Goal: Communication & Community: Connect with others

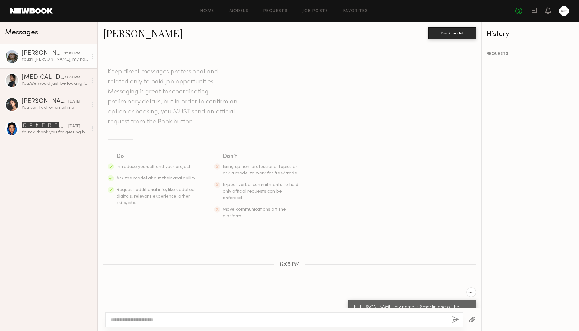
scroll to position [46, 0]
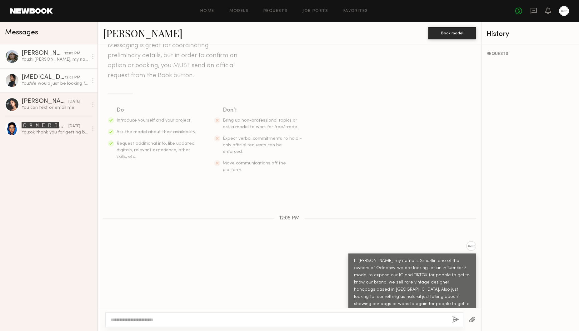
click at [67, 76] on div "12:03 PM" at bounding box center [73, 78] width 16 height 6
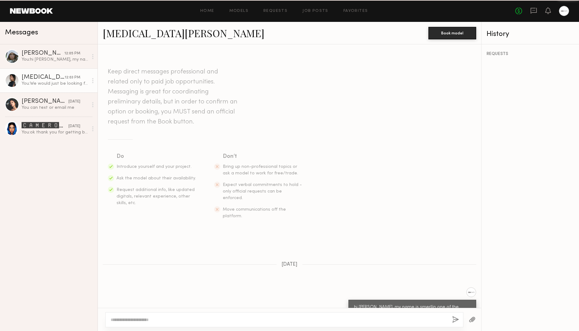
scroll to position [257, 0]
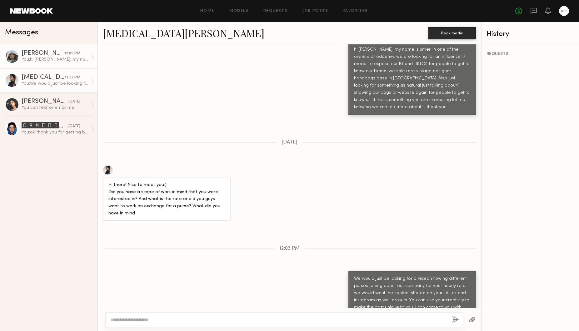
click at [63, 56] on div "[PERSON_NAME]" at bounding box center [43, 53] width 43 height 6
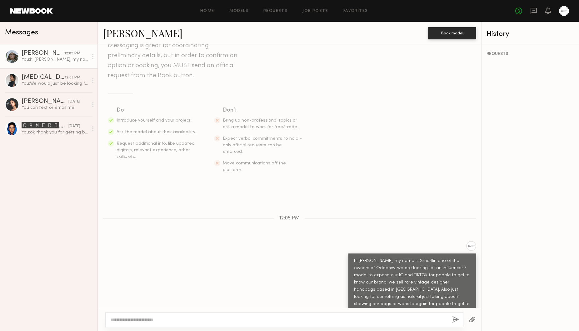
click at [49, 57] on div "You: hi [PERSON_NAME], my name is Smerllin one of the owners of Oddenvy. we are…" at bounding box center [55, 60] width 67 height 6
click at [17, 57] on div at bounding box center [12, 56] width 14 height 14
click at [51, 54] on div "[PERSON_NAME]" at bounding box center [43, 53] width 43 height 6
click at [15, 52] on div at bounding box center [12, 56] width 14 height 14
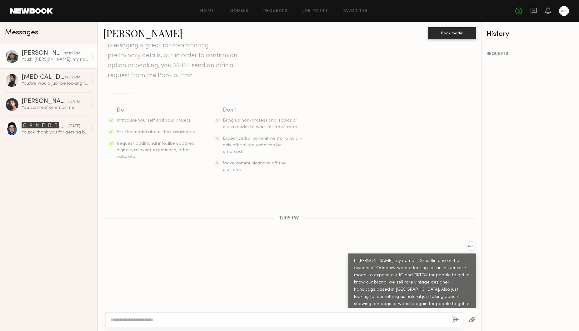
click at [29, 52] on div "[PERSON_NAME]" at bounding box center [43, 53] width 43 height 6
click at [108, 37] on link "[PERSON_NAME]" at bounding box center [143, 32] width 80 height 13
